Goal: Check status: Check status

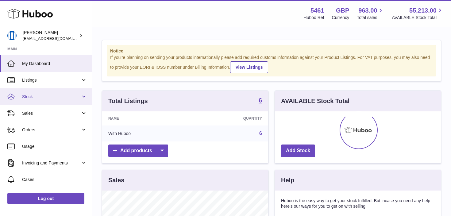
scroll to position [96, 166]
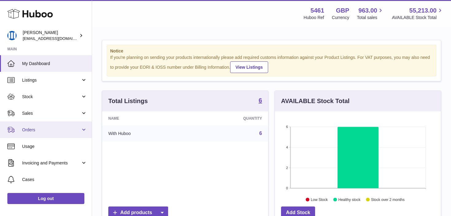
click at [63, 128] on span "Orders" at bounding box center [51, 130] width 59 height 6
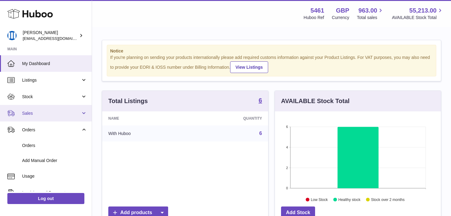
click at [60, 116] on span "Sales" at bounding box center [51, 113] width 59 height 6
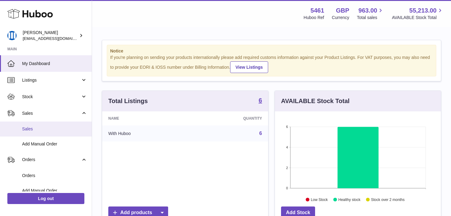
click at [64, 130] on span "Sales" at bounding box center [54, 129] width 65 height 6
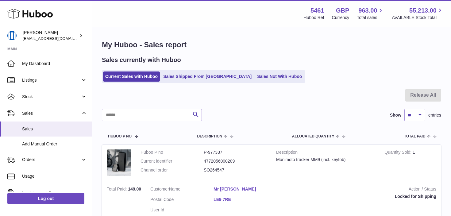
click at [191, 70] on div "Sales currently with Huboo Current Sales with Huboo Sales Shipped From [GEOGRAP…" at bounding box center [271, 69] width 339 height 27
click at [192, 72] on link "Sales Shipped From [GEOGRAPHIC_DATA]" at bounding box center [207, 77] width 93 height 10
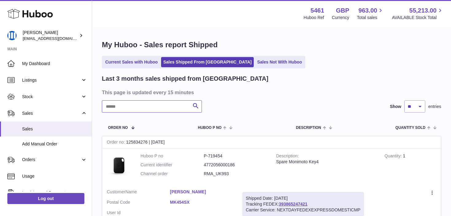
click at [151, 109] on input "text" at bounding box center [152, 106] width 100 height 12
paste input "*********"
type input "*********"
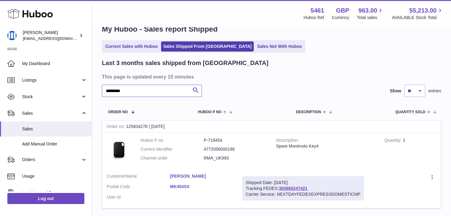
scroll to position [49, 0]
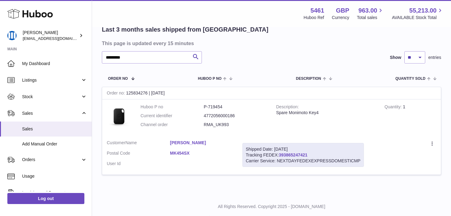
click at [296, 153] on link "393865247421" at bounding box center [293, 155] width 29 height 5
